Goal: Information Seeking & Learning: Understand process/instructions

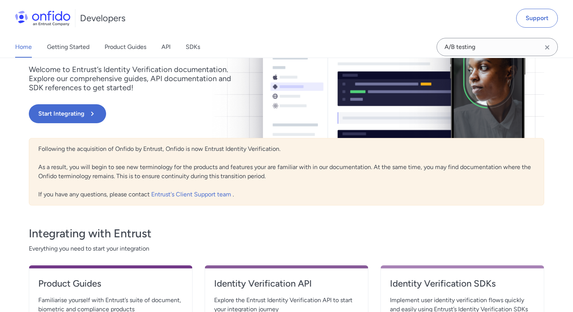
scroll to position [234, 0]
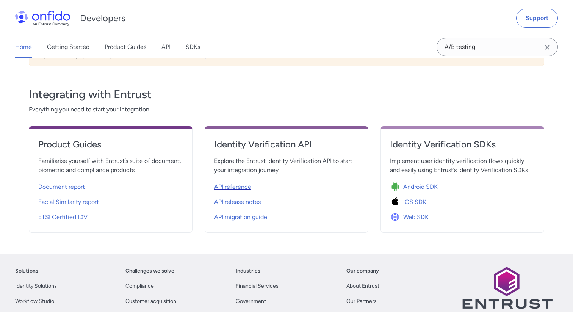
click at [221, 190] on span "API reference" at bounding box center [232, 186] width 37 height 9
select select "http"
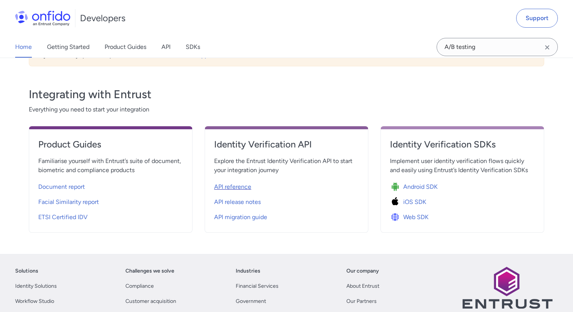
select select "http"
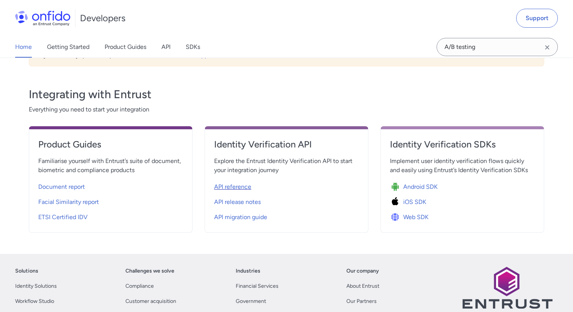
select select "http"
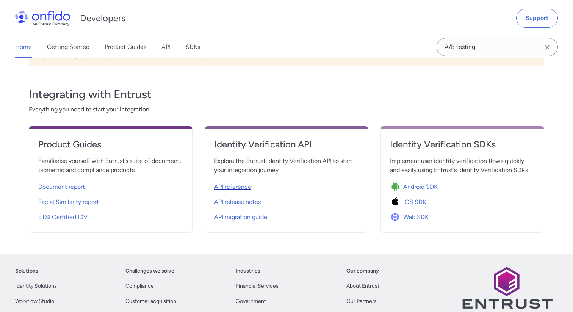
select select "http"
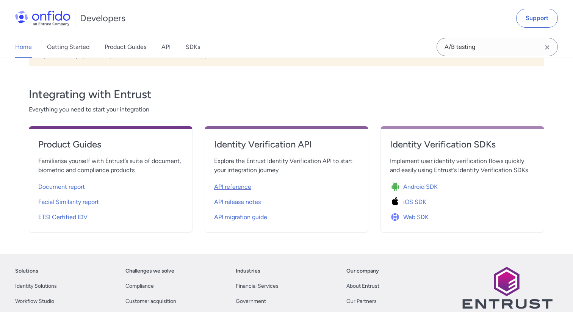
select select "http"
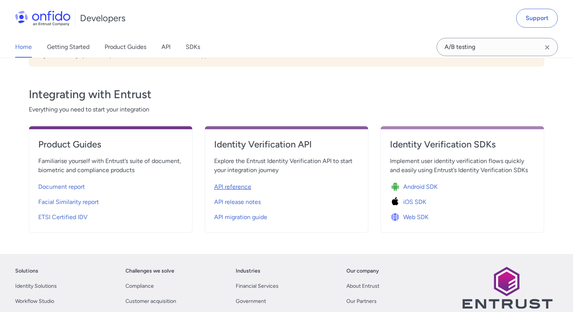
select select "http"
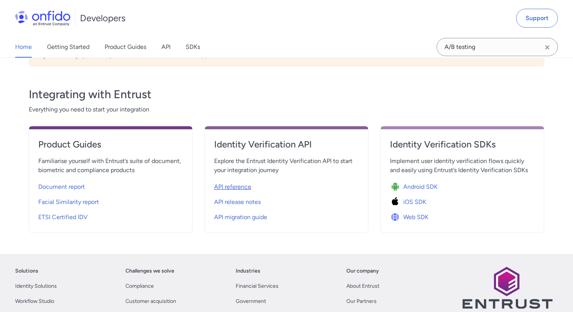
select select "http"
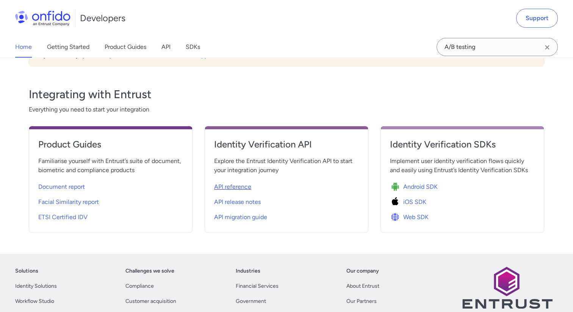
select select "http"
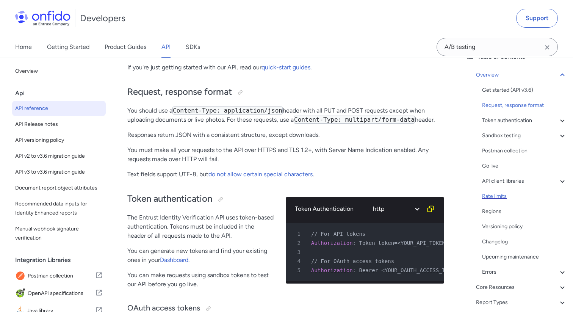
scroll to position [106, 0]
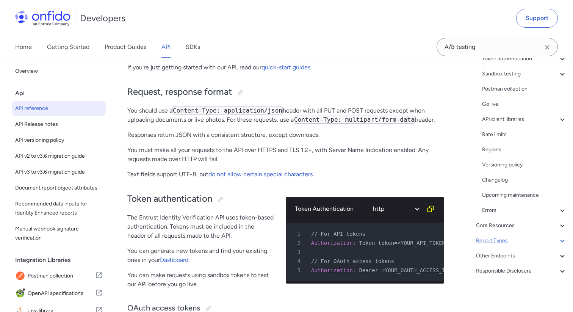
click at [490, 241] on div "Report Types" at bounding box center [521, 240] width 91 height 9
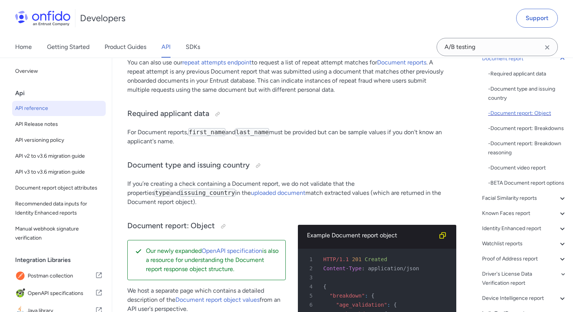
click at [511, 114] on div "- Document report: Object" at bounding box center [527, 113] width 79 height 9
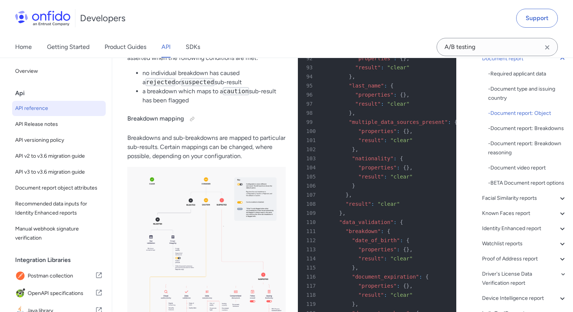
scroll to position [32153, 0]
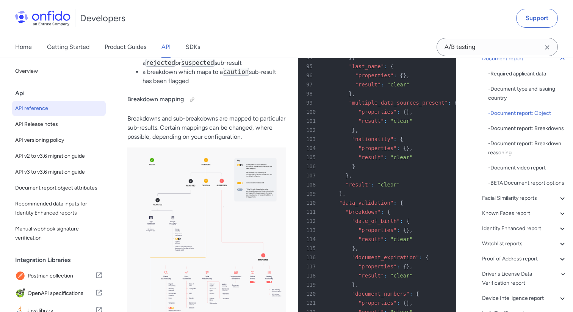
drag, startPoint x: 323, startPoint y: 98, endPoint x: 374, endPoint y: 233, distance: 143.7
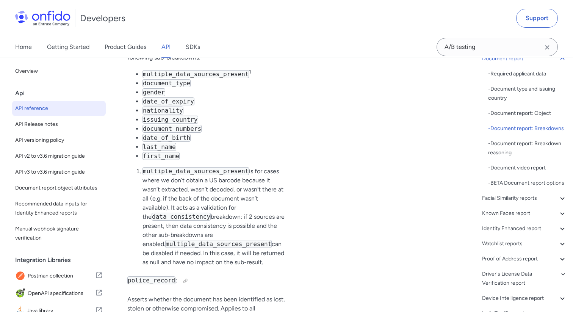
scroll to position [34133, 0]
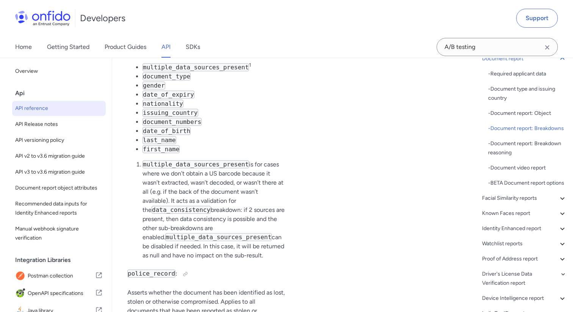
drag, startPoint x: 320, startPoint y: 182, endPoint x: 367, endPoint y: 280, distance: 108.8
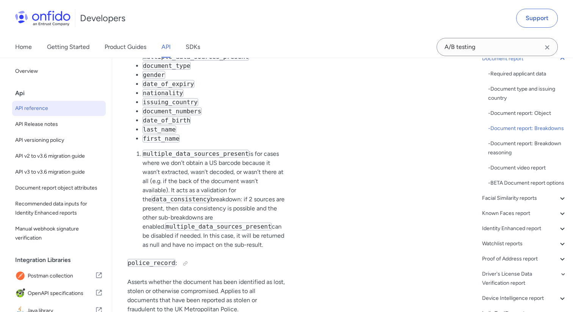
scroll to position [34148, 0]
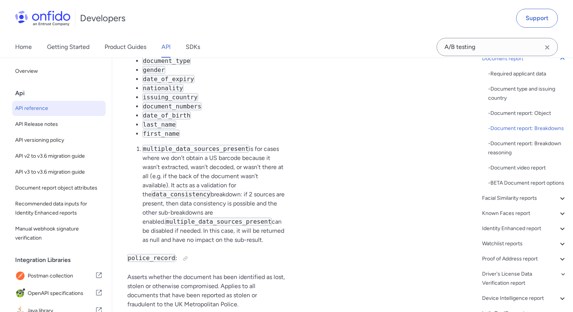
drag, startPoint x: 330, startPoint y: 212, endPoint x: 370, endPoint y: 212, distance: 40.9
drag, startPoint x: 330, startPoint y: 221, endPoint x: 366, endPoint y: 219, distance: 35.3
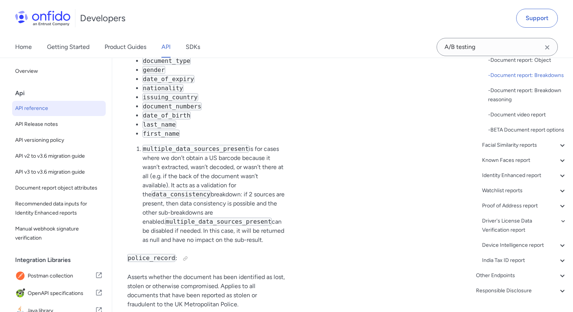
scroll to position [166, 0]
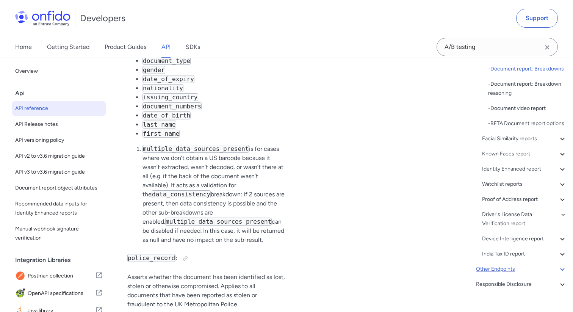
click at [503, 266] on div "Other Endpoints" at bounding box center [521, 268] width 91 height 9
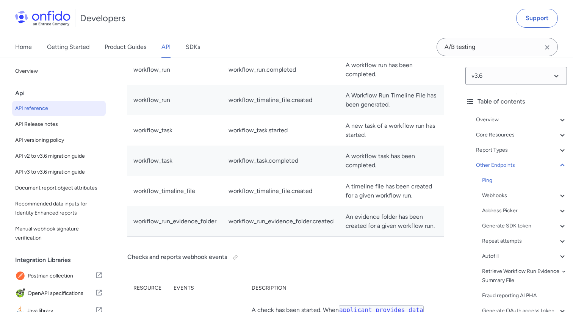
scroll to position [67001, 0]
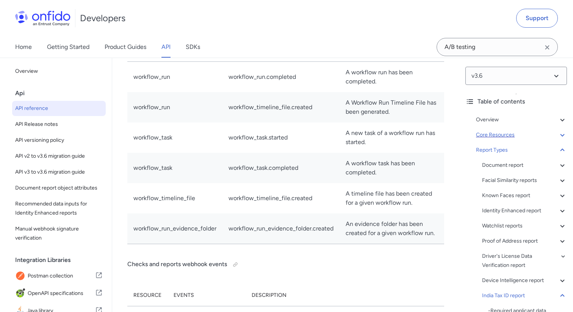
click at [500, 134] on div "Core Resources" at bounding box center [521, 134] width 91 height 9
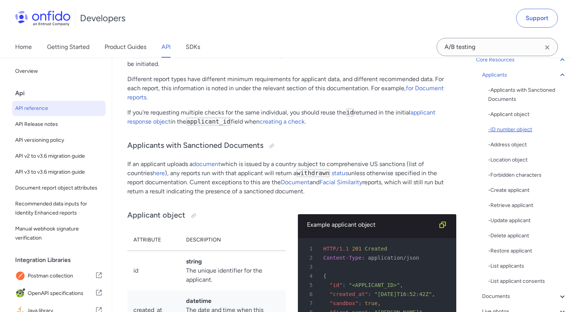
scroll to position [137, 0]
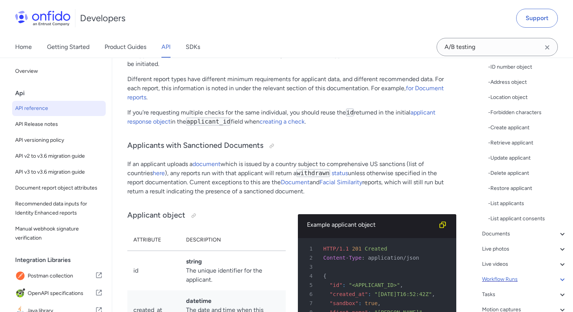
click at [503, 281] on div "Workflow Runs" at bounding box center [524, 279] width 85 height 9
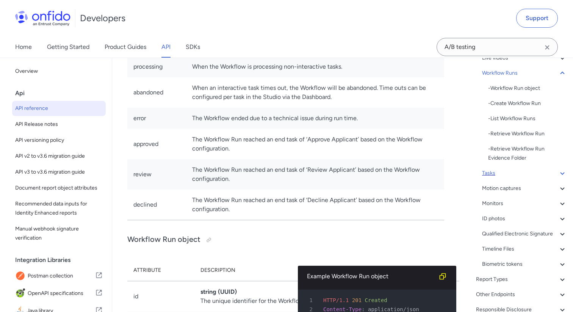
click at [493, 170] on div "Tasks" at bounding box center [524, 173] width 85 height 9
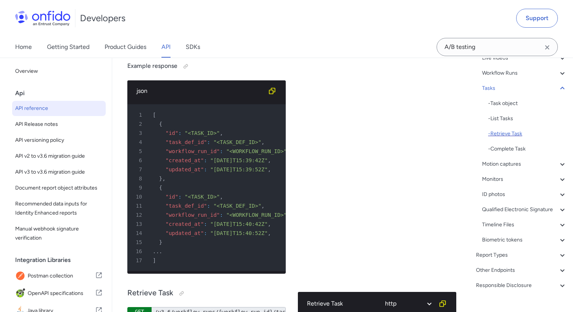
click at [503, 131] on div "- Retrieve Task" at bounding box center [527, 133] width 79 height 9
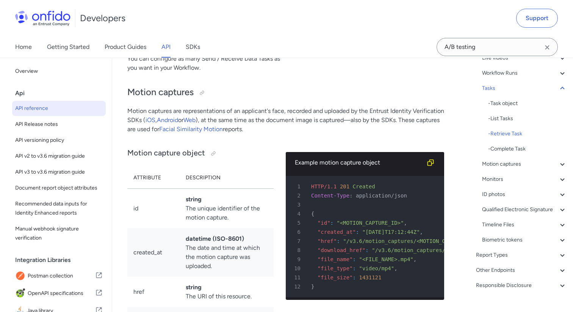
drag, startPoint x: 155, startPoint y: 106, endPoint x: 245, endPoint y: 106, distance: 90.5
copy div "/v3.6/workflow_runs/{workflow_run_id}/tasks/{task_id}"
